Goal: Check status: Check status

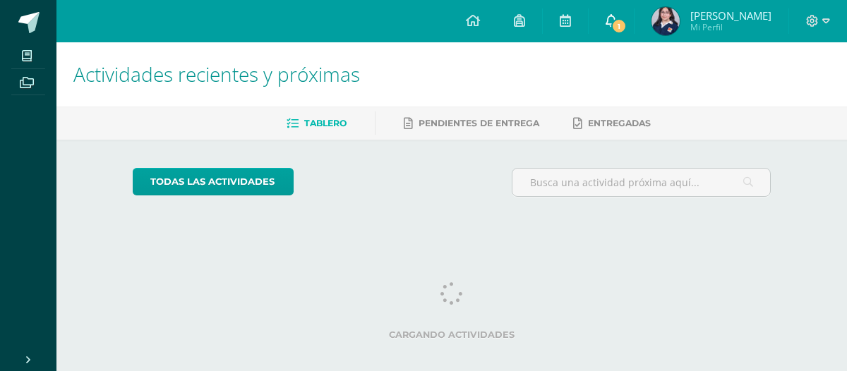
drag, startPoint x: 0, startPoint y: 0, endPoint x: 642, endPoint y: 27, distance: 642.3
click at [617, 27] on icon at bounding box center [611, 20] width 11 height 13
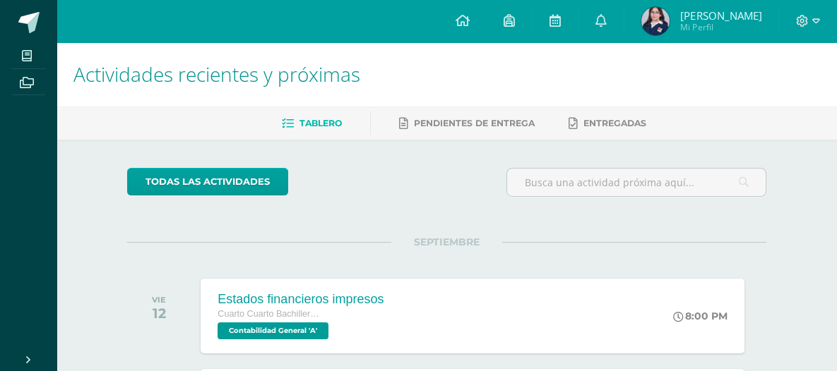
click at [709, 15] on span "Ana Isabel Mi Perfil" at bounding box center [701, 21] width 126 height 28
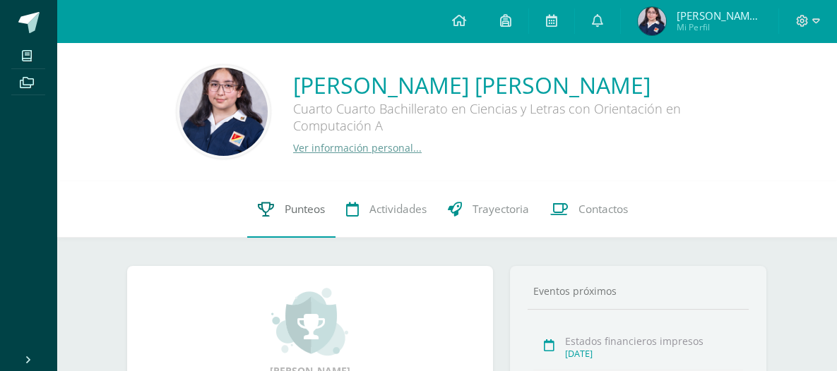
click at [301, 204] on span "Punteos" at bounding box center [305, 209] width 40 height 15
